Goal: Transaction & Acquisition: Purchase product/service

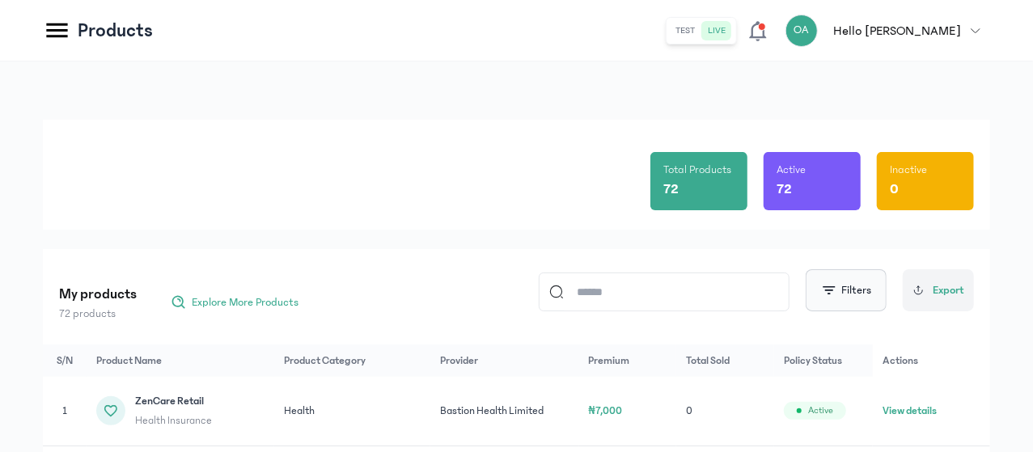
click at [831, 296] on span "button" at bounding box center [829, 290] width 16 height 16
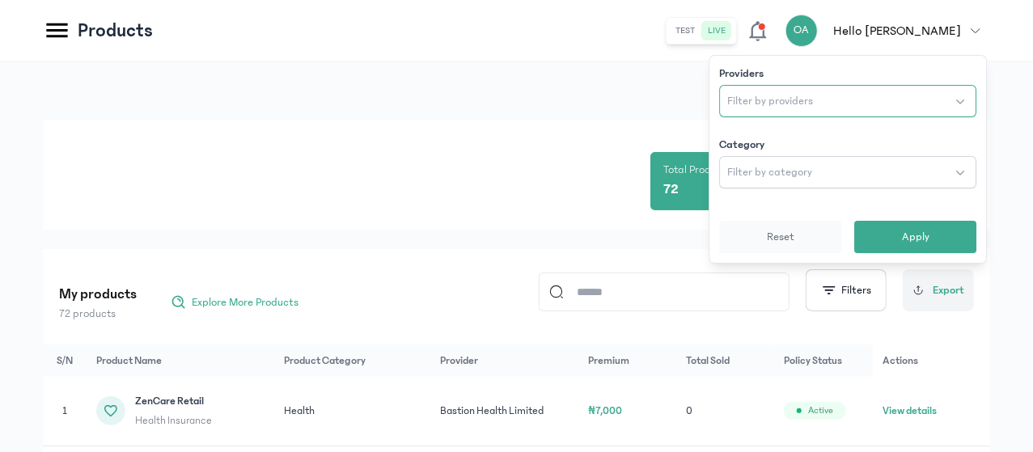
click at [776, 106] on span "Filter by providers" at bounding box center [770, 101] width 86 height 16
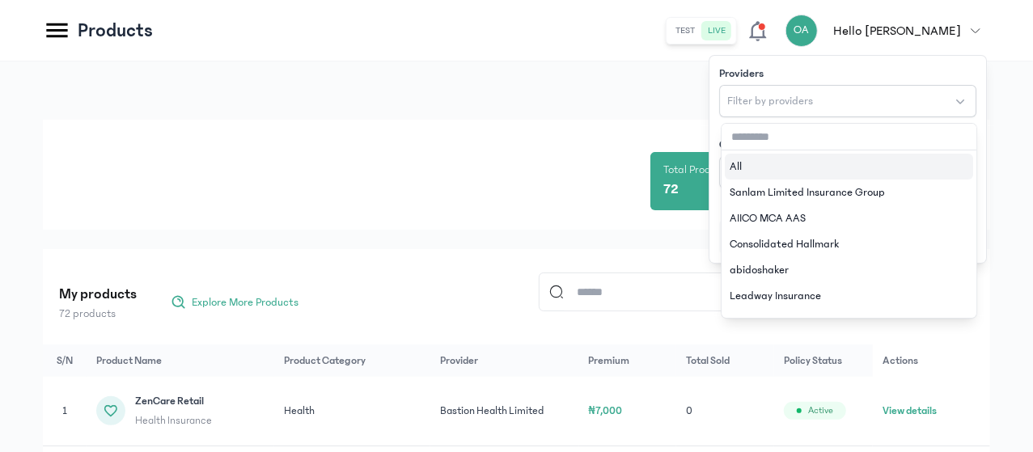
click at [762, 133] on input "text" at bounding box center [848, 137] width 255 height 27
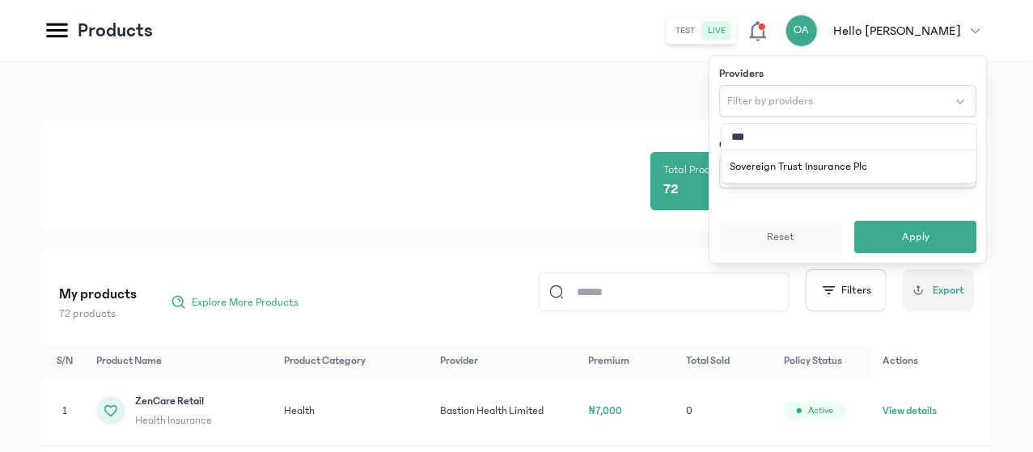
type input "****"
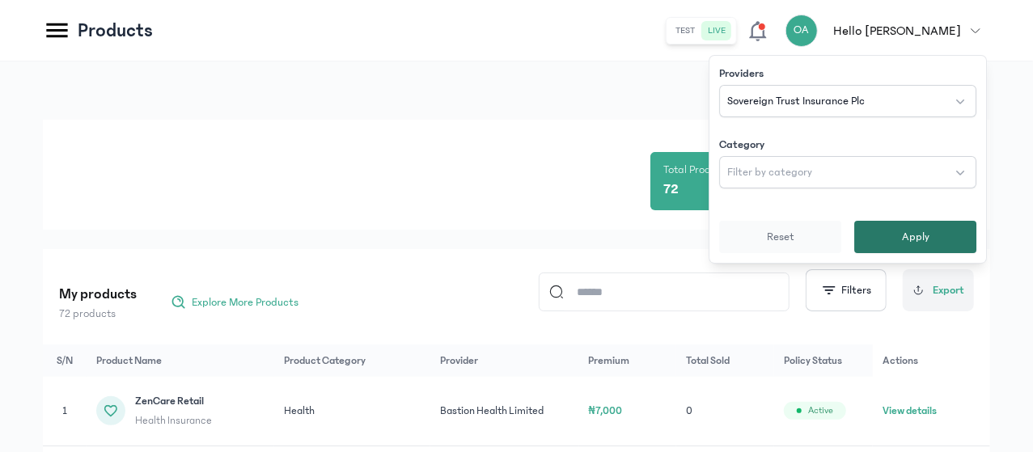
click at [890, 232] on button "Apply" at bounding box center [915, 237] width 122 height 32
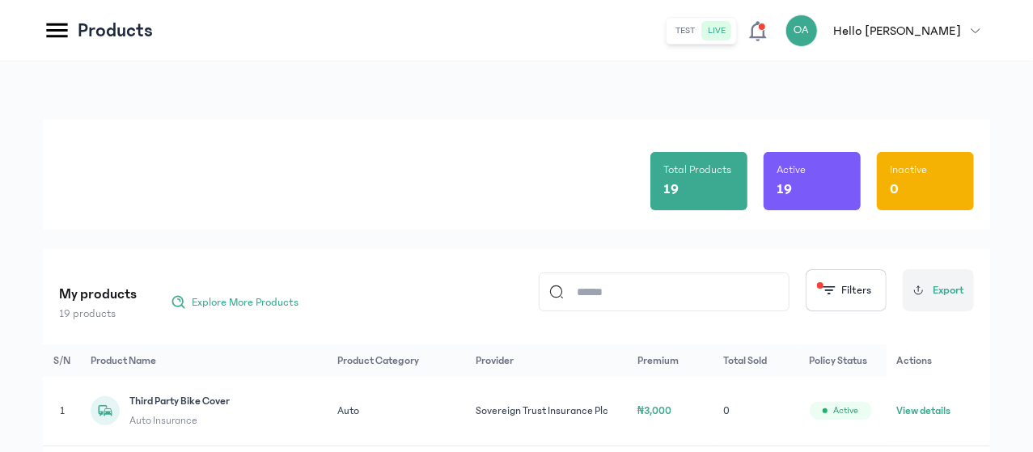
drag, startPoint x: 1032, startPoint y: 140, endPoint x: 1034, endPoint y: 129, distance: 10.6
click at [1032, 129] on html "MyCoverAi Get Started DASHBOARD Analytics ADMIN Sales Policies Claims Customers…" at bounding box center [516, 226] width 1033 height 452
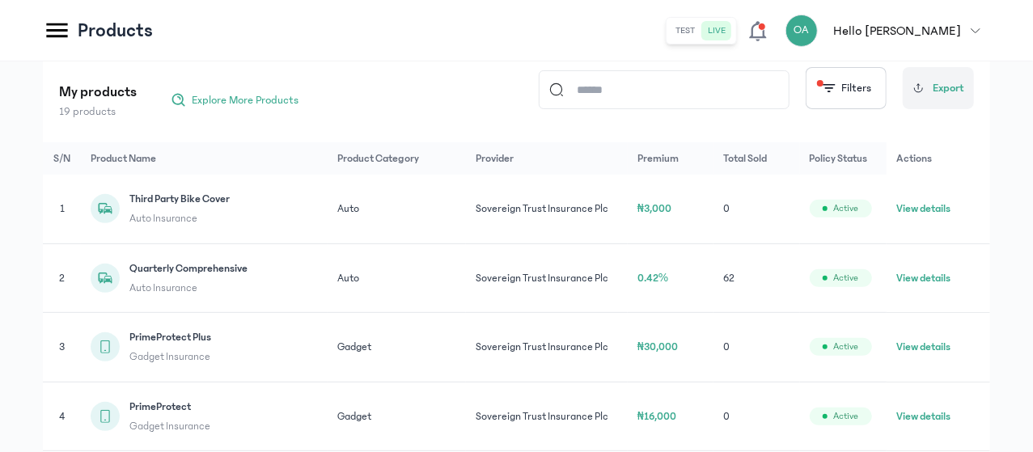
scroll to position [197, 0]
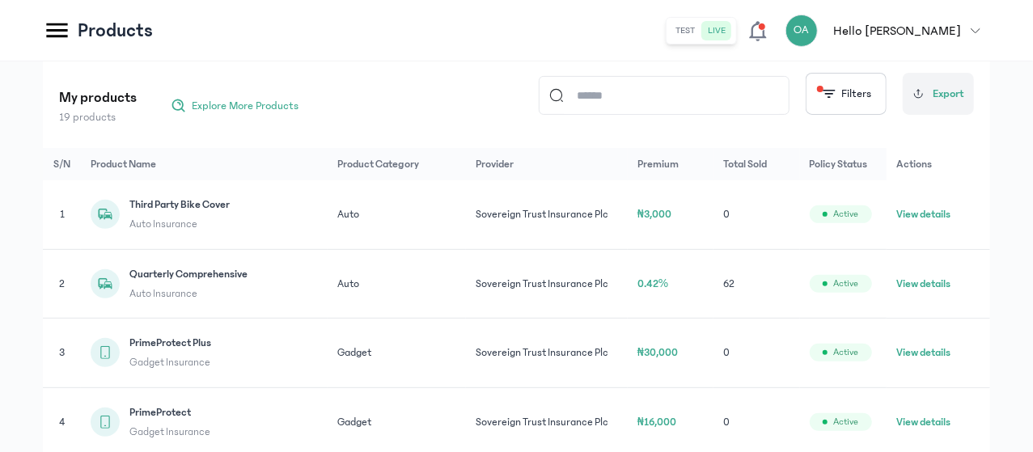
click at [937, 292] on button "View details" at bounding box center [923, 284] width 54 height 16
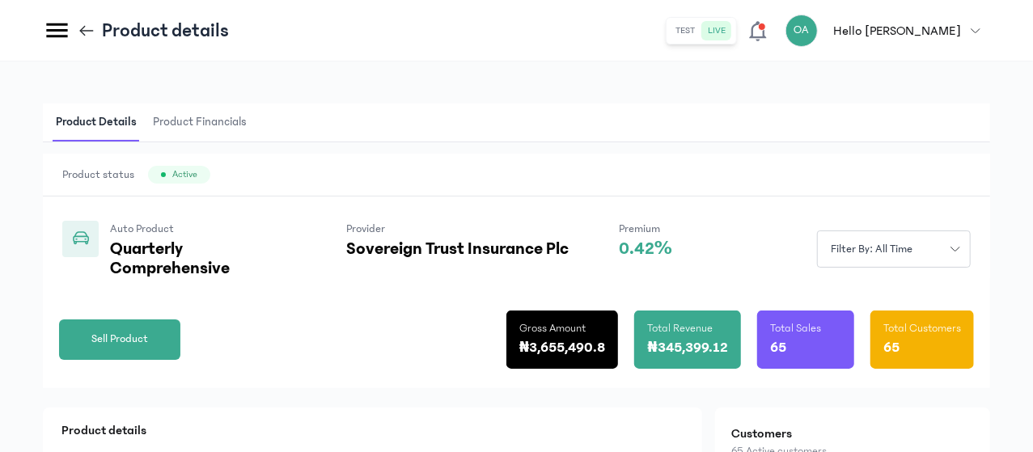
click at [937, 268] on button "Filter by: all time" at bounding box center [894, 248] width 154 height 37
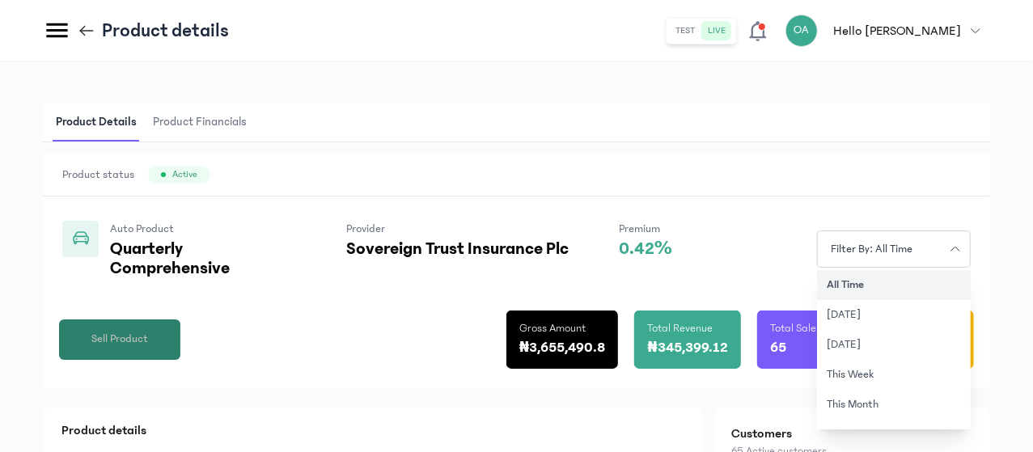
click at [148, 348] on span "Sell Product" at bounding box center [119, 339] width 57 height 17
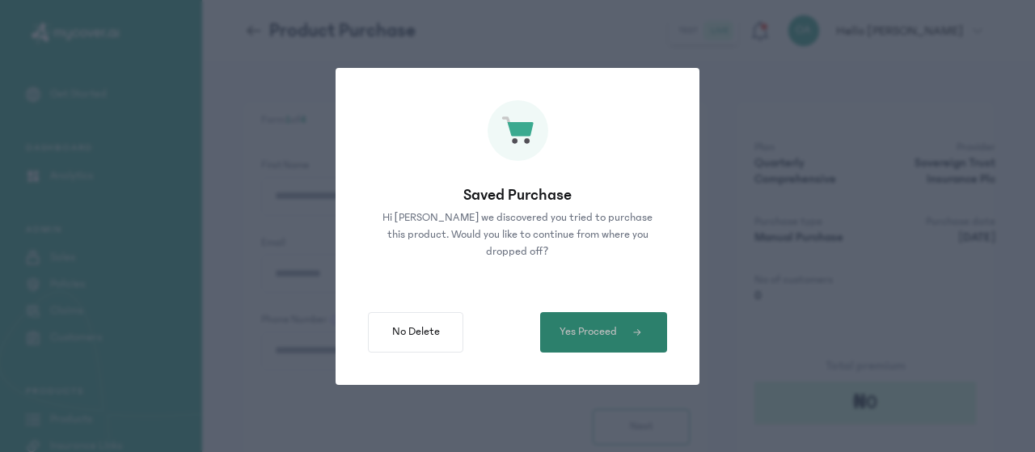
click at [560, 340] on button "Yes Proceed" at bounding box center [603, 332] width 127 height 40
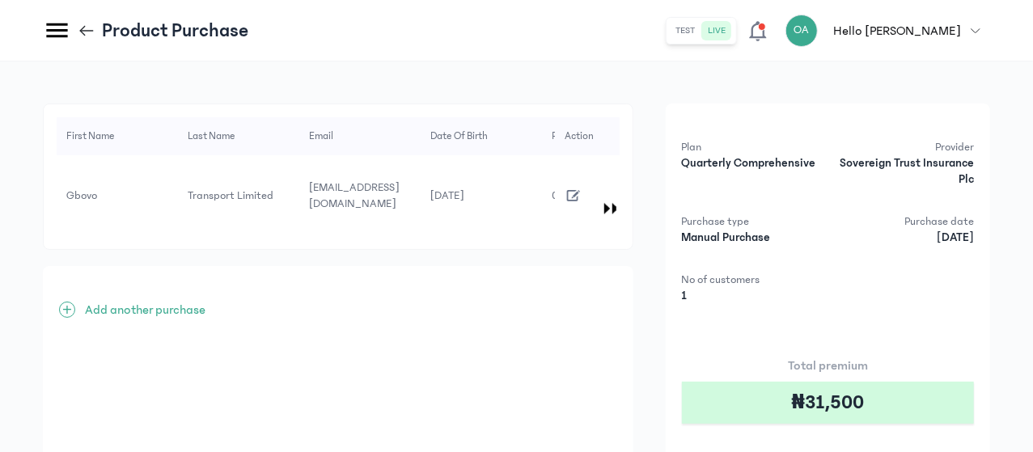
click at [582, 187] on icon "button" at bounding box center [574, 196] width 18 height 18
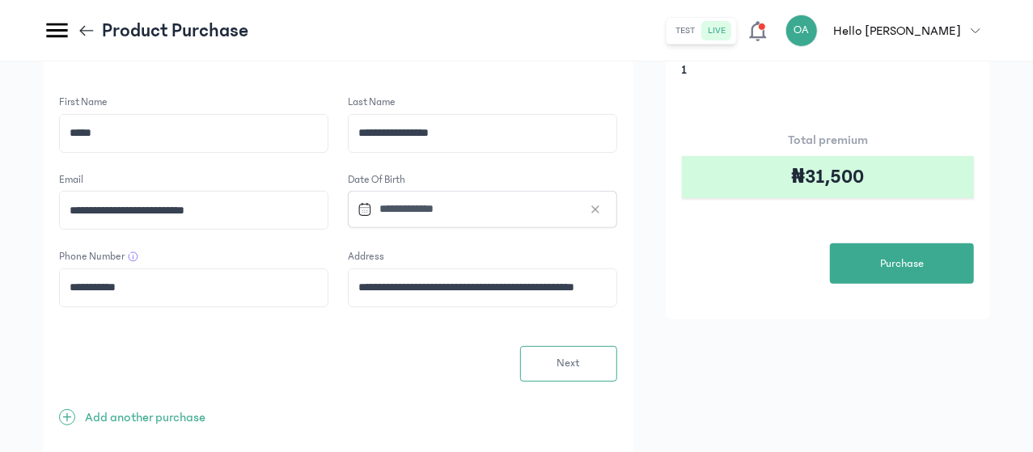
scroll to position [226, 0]
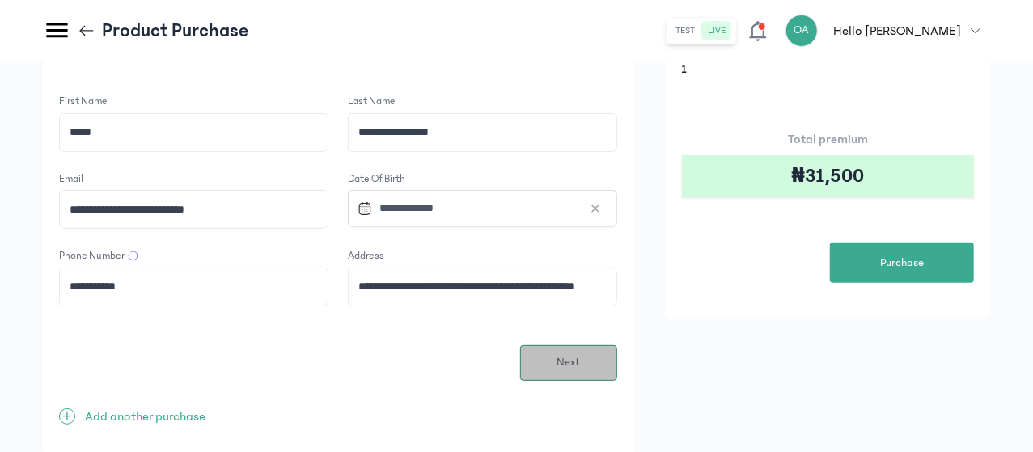
click at [580, 354] on span "Next" at bounding box center [567, 362] width 23 height 17
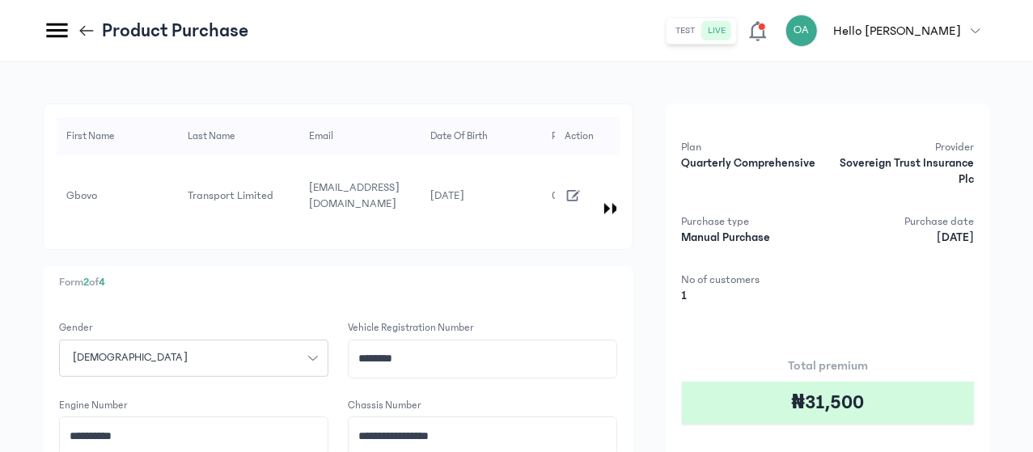
click at [565, 341] on input "********" at bounding box center [483, 358] width 268 height 37
type input "*"
click at [328, 320] on div "Gender [DEMOGRAPHIC_DATA]" at bounding box center [193, 349] width 269 height 58
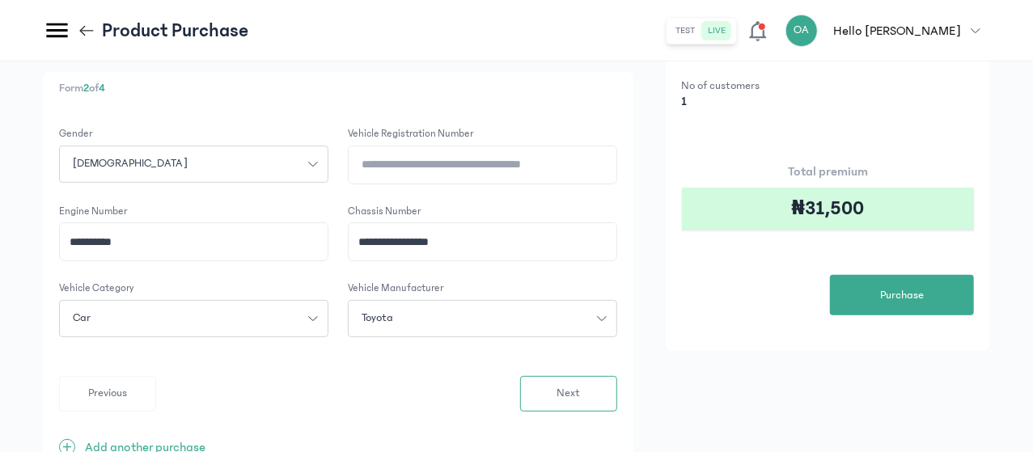
scroll to position [226, 0]
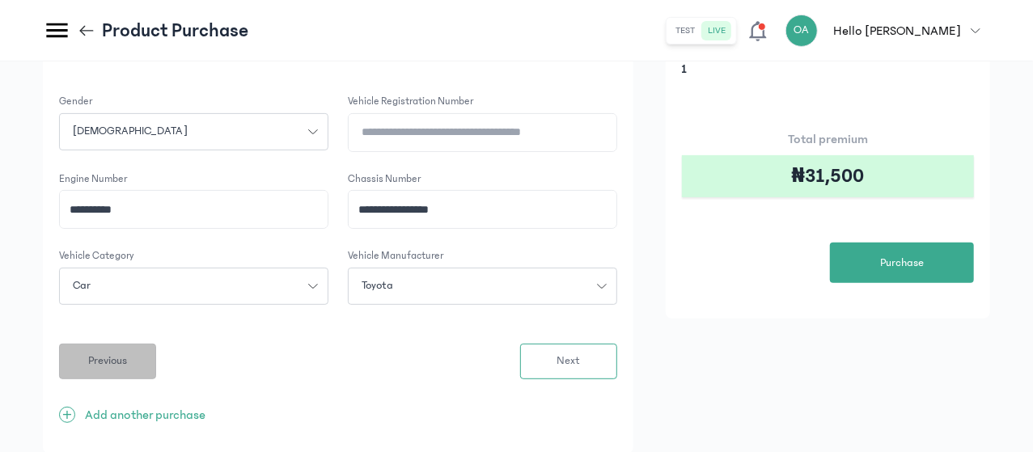
click at [127, 353] on span "Previous" at bounding box center [107, 361] width 39 height 17
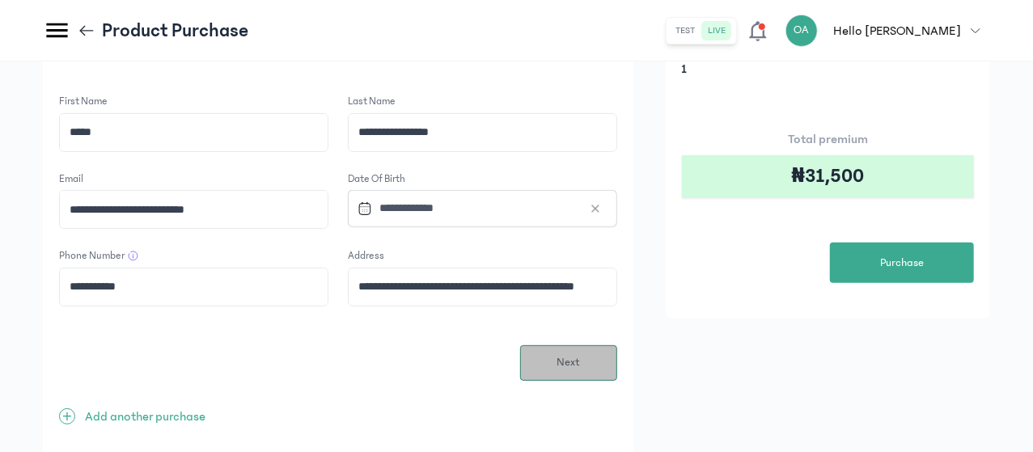
click at [580, 354] on span "Next" at bounding box center [567, 362] width 23 height 17
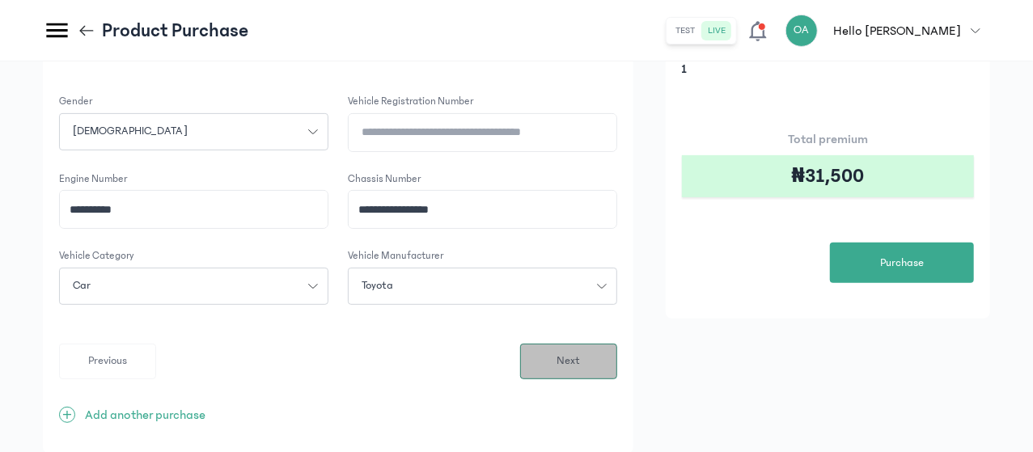
scroll to position [0, 0]
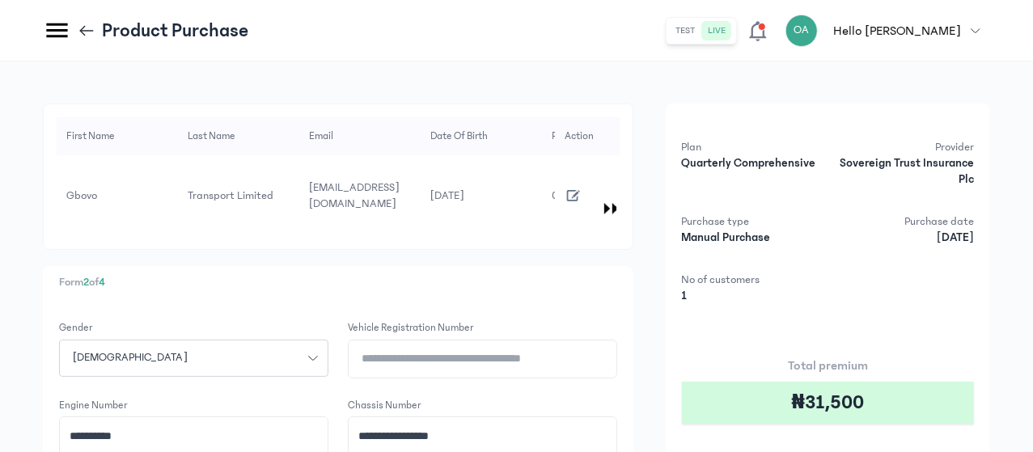
click at [556, 347] on input "Vehicle registration number" at bounding box center [483, 358] width 268 height 37
type input "********"
click at [601, 417] on input "**********" at bounding box center [483, 435] width 268 height 37
type input "**********"
